Goal: Transaction & Acquisition: Purchase product/service

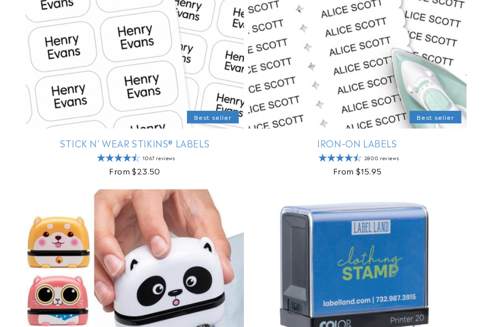
scroll to position [357, 0]
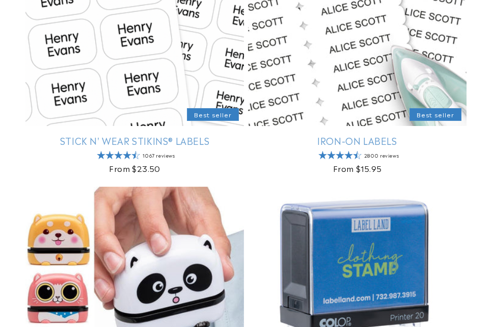
click at [72, 134] on link "Stick N' Wear Stikins® Labels" at bounding box center [134, 140] width 219 height 12
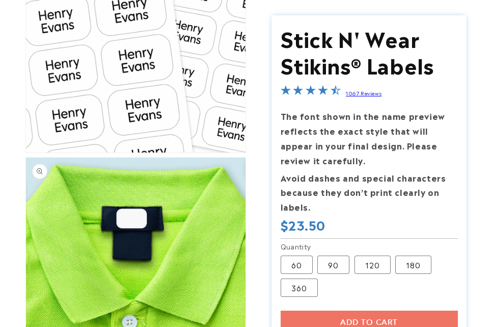
scroll to position [306, 0]
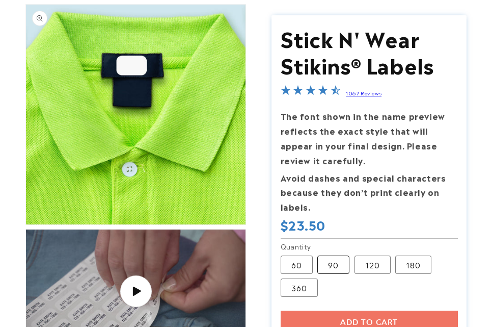
click at [341, 267] on label "90 Variant sold out or unavailable" at bounding box center [333, 264] width 32 height 18
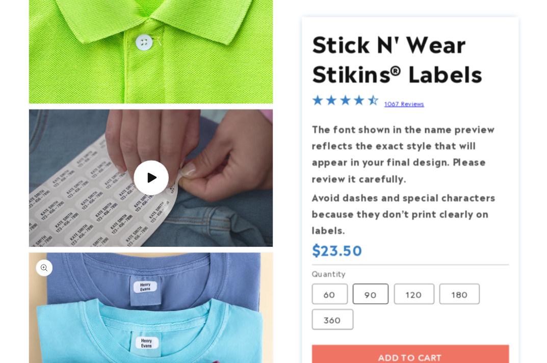
scroll to position [560, 0]
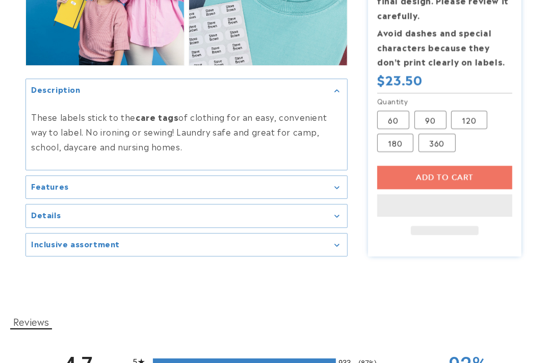
scroll to position [1186, 0]
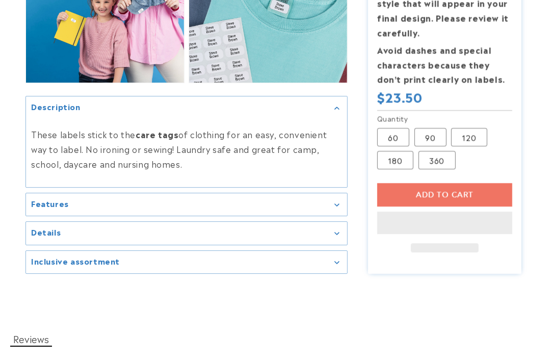
click at [444, 207] on div "Add to cart This item is a recurring or deferred purchase. By continuing, I agr…" at bounding box center [445, 217] width 136 height 69
click at [444, 198] on div "Add to cart This item is a recurring or deferred purchase. By continuing, I agr…" at bounding box center [445, 217] width 136 height 69
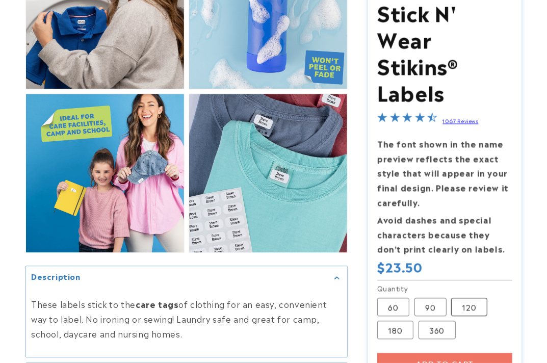
click at [474, 303] on label "120 Variant sold out or unavailable" at bounding box center [469, 307] width 36 height 18
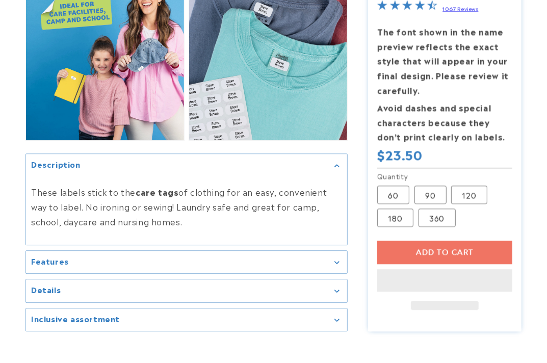
scroll to position [1129, 0]
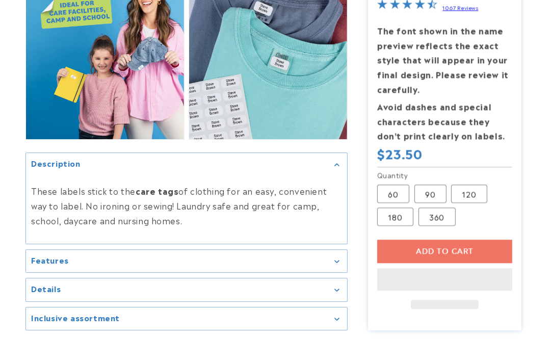
click at [444, 264] on div "Add to cart This item is a recurring or deferred purchase. By continuing, I agr…" at bounding box center [445, 273] width 136 height 69
click at [443, 256] on div "Add to cart This item is a recurring or deferred purchase. By continuing, I agr…" at bounding box center [445, 273] width 136 height 69
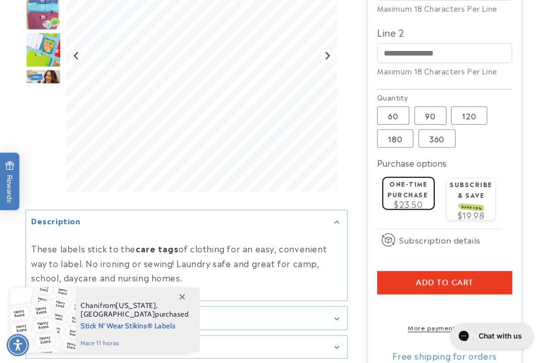
scroll to position [563, 0]
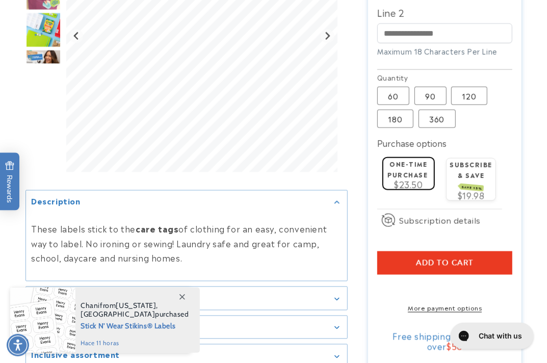
click at [420, 267] on span "Add to cart" at bounding box center [445, 262] width 58 height 9
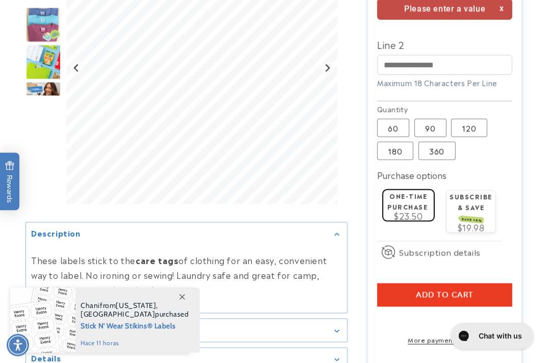
scroll to position [460, 0]
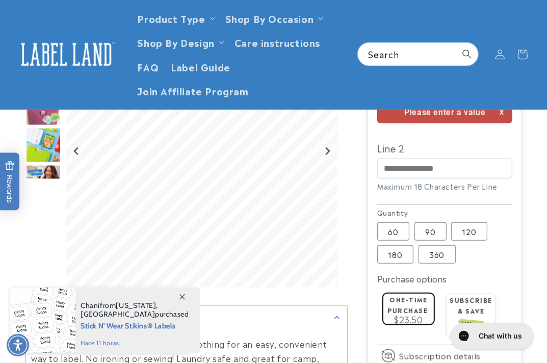
click at [446, 121] on div "Please enter a value" at bounding box center [445, 112] width 136 height 21
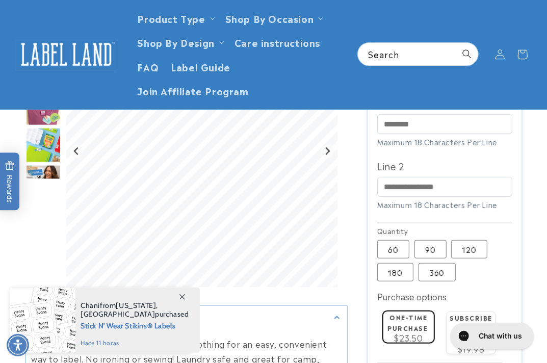
scroll to position [403, 0]
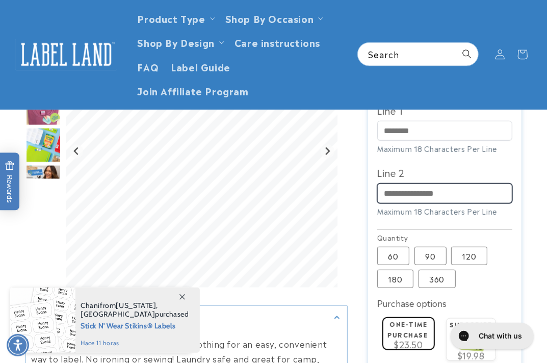
click at [415, 203] on input "Line 2" at bounding box center [445, 193] width 136 height 20
type input "*"
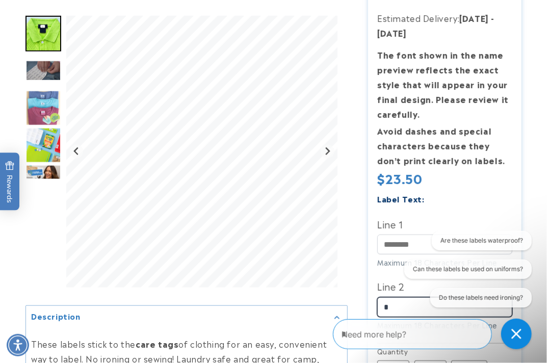
scroll to position [346, 0]
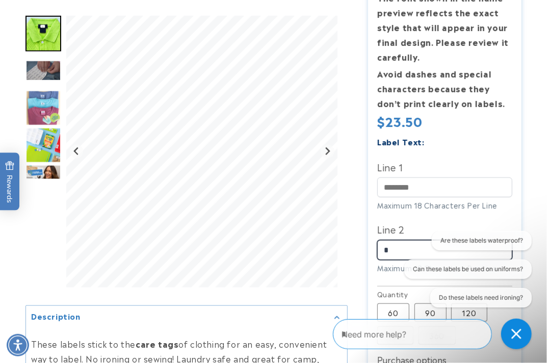
type input "*"
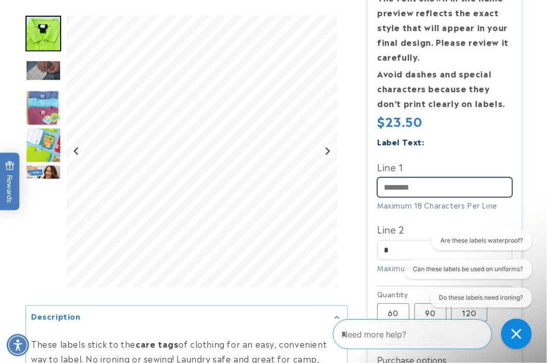
click at [418, 184] on input "Line 1" at bounding box center [445, 187] width 136 height 20
type input "*"
